Goal: Information Seeking & Learning: Learn about a topic

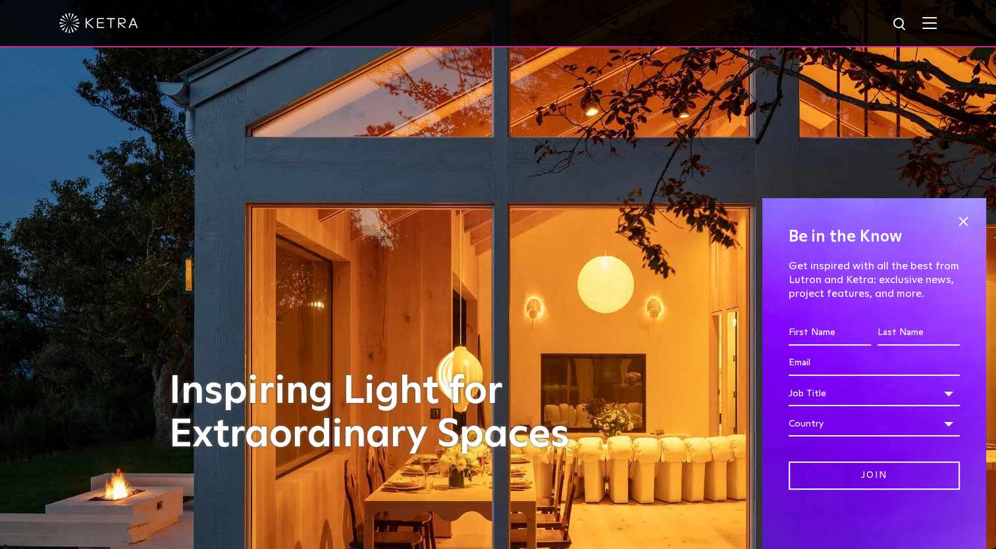
click at [232, 415] on h1 "Inspiring Light for Extraordinary Spaces" at bounding box center [383, 413] width 428 height 87
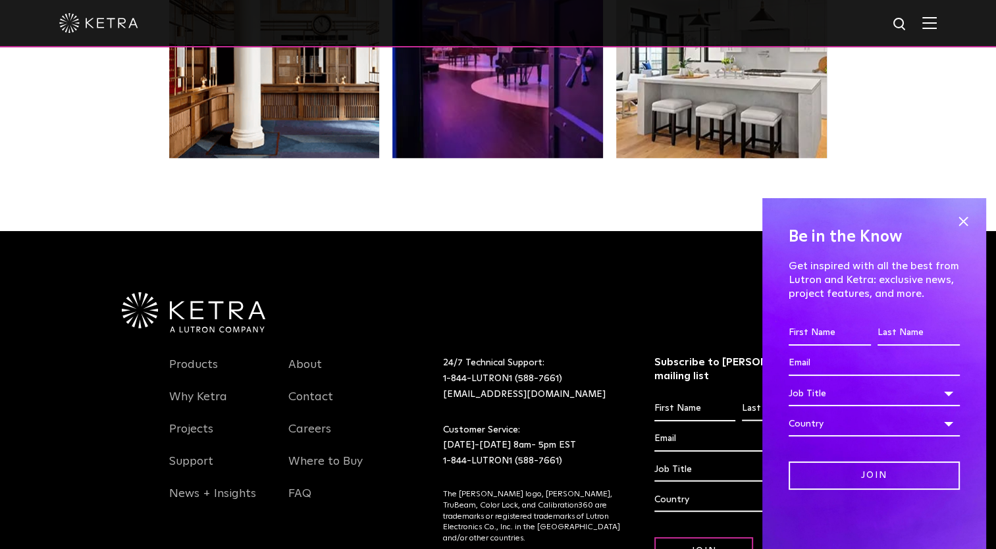
scroll to position [2766, 0]
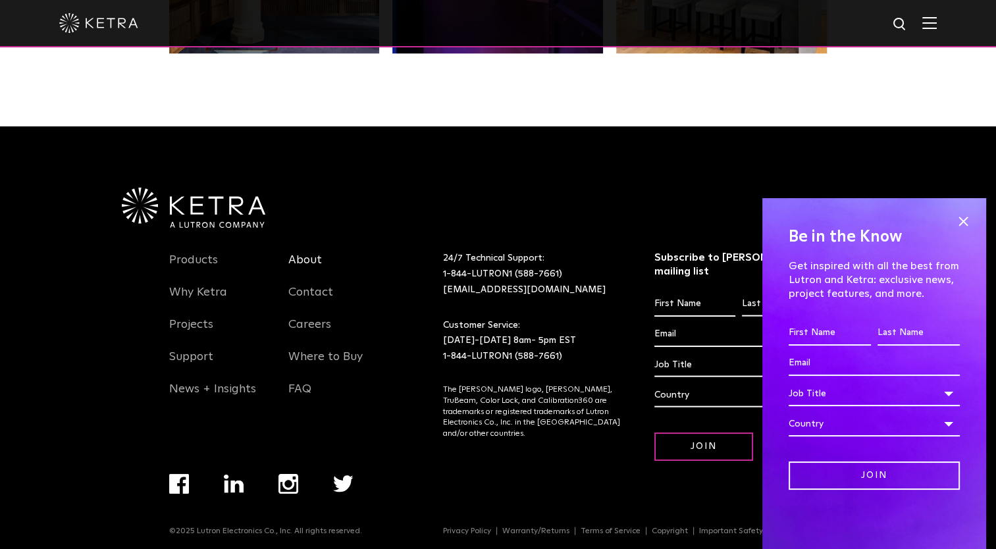
click at [320, 259] on link "About" at bounding box center [305, 268] width 34 height 30
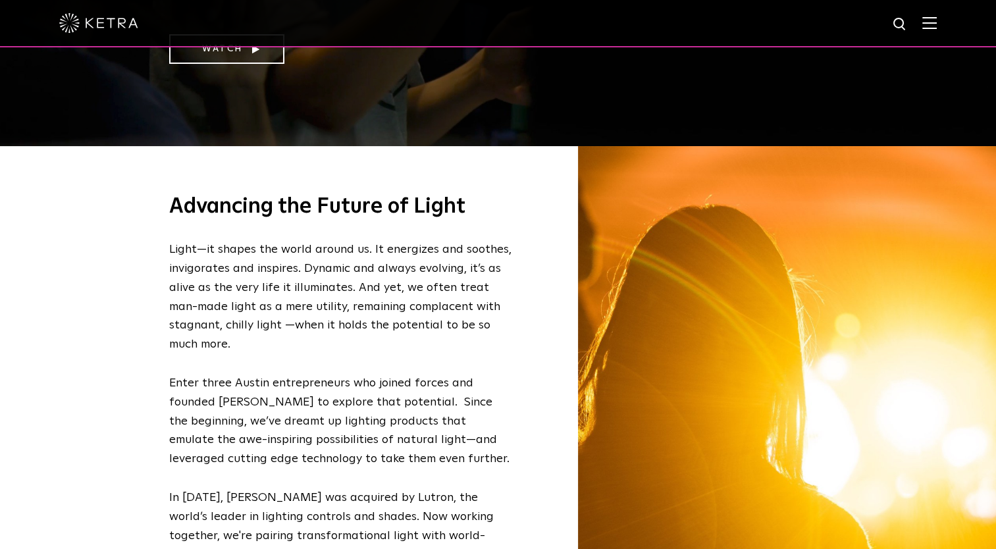
scroll to position [447, 0]
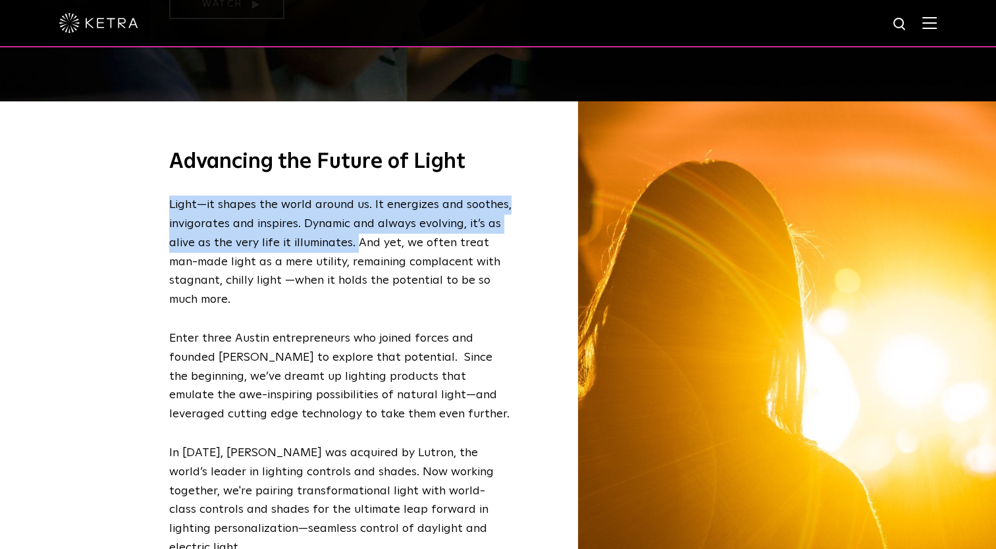
drag, startPoint x: 166, startPoint y: 203, endPoint x: 350, endPoint y: 241, distance: 188.1
click at [350, 241] on div "Advancing the Future of Light Light—it shapes the world around us. It energizes…" at bounding box center [498, 416] width 684 height 630
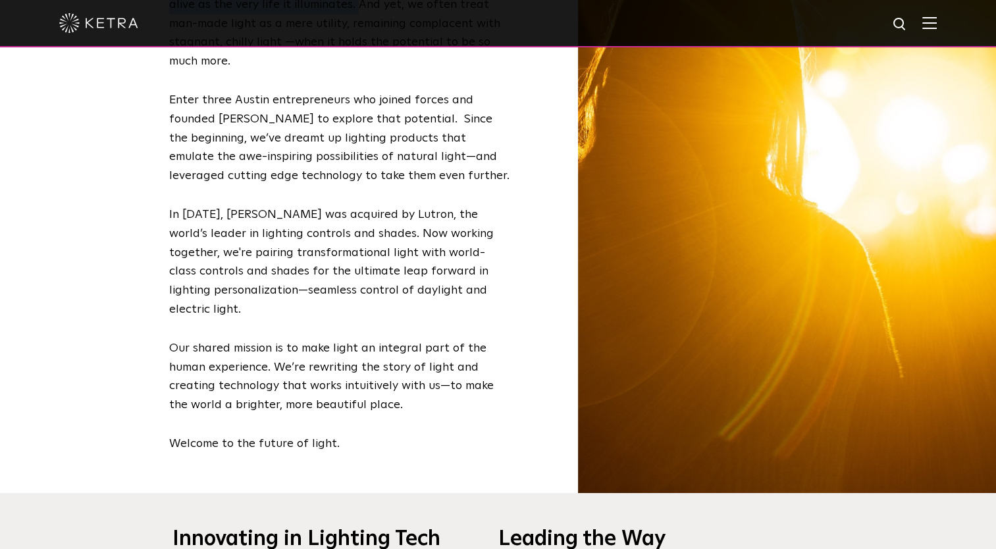
scroll to position [687, 0]
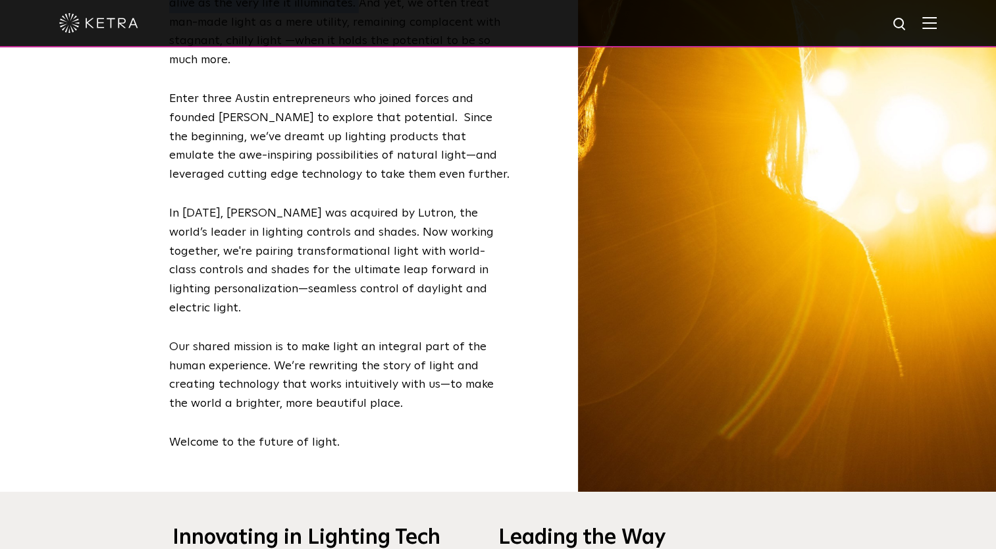
drag, startPoint x: 166, startPoint y: 333, endPoint x: 377, endPoint y: 388, distance: 217.7
click at [377, 388] on div "Advancing the Future of Light Light—it shapes the world around us. It energizes…" at bounding box center [498, 177] width 684 height 630
copy p "Our shared mission is to make light an integral part of the human experience. W…"
